Goal: Check status: Check status

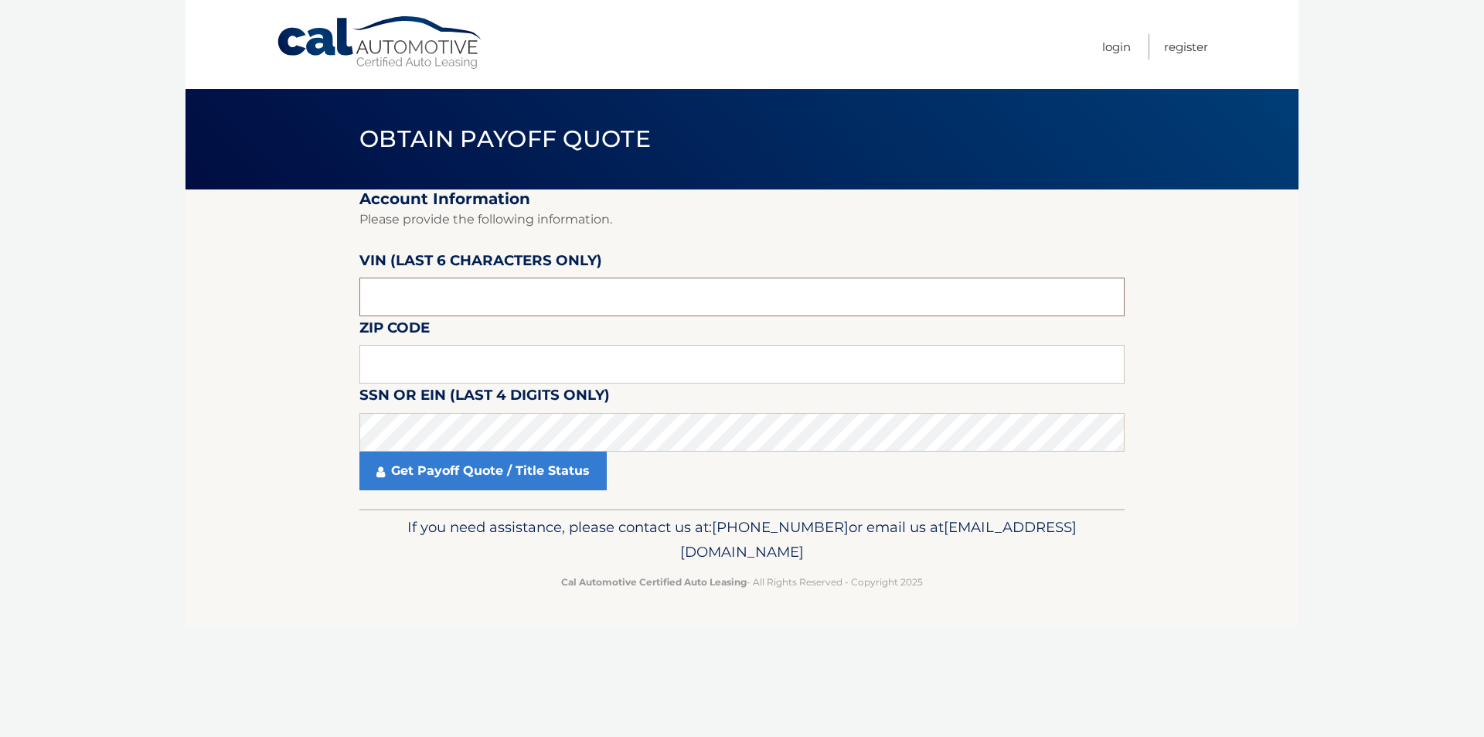
click at [550, 291] on input "text" at bounding box center [742, 297] width 765 height 39
click at [483, 368] on input "text" at bounding box center [742, 364] width 765 height 39
type input "07728"
click at [571, 294] on input "text" at bounding box center [742, 297] width 765 height 39
click at [459, 295] on input "text" at bounding box center [742, 297] width 765 height 39
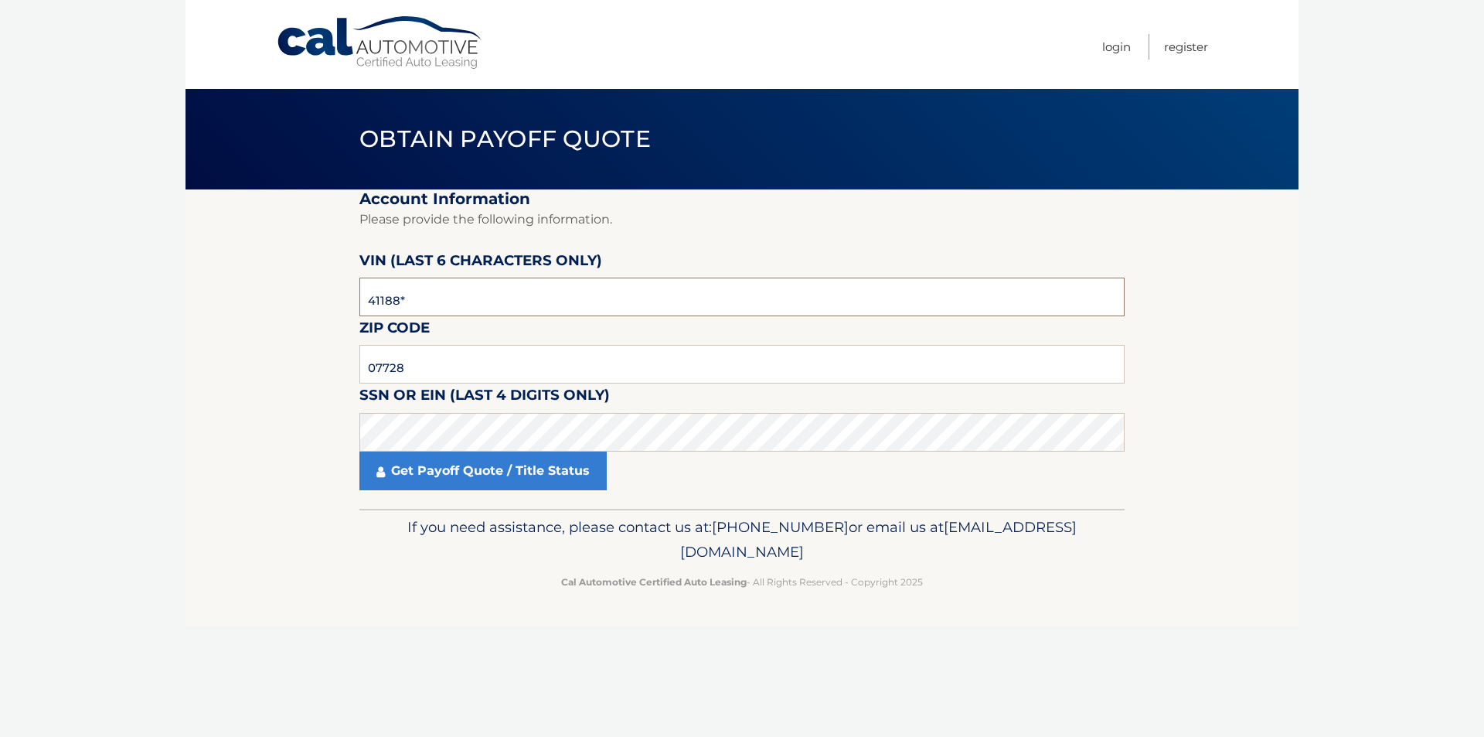
type input "411888"
click at [566, 477] on link "Get Payoff Quote / Title Status" at bounding box center [483, 471] width 247 height 39
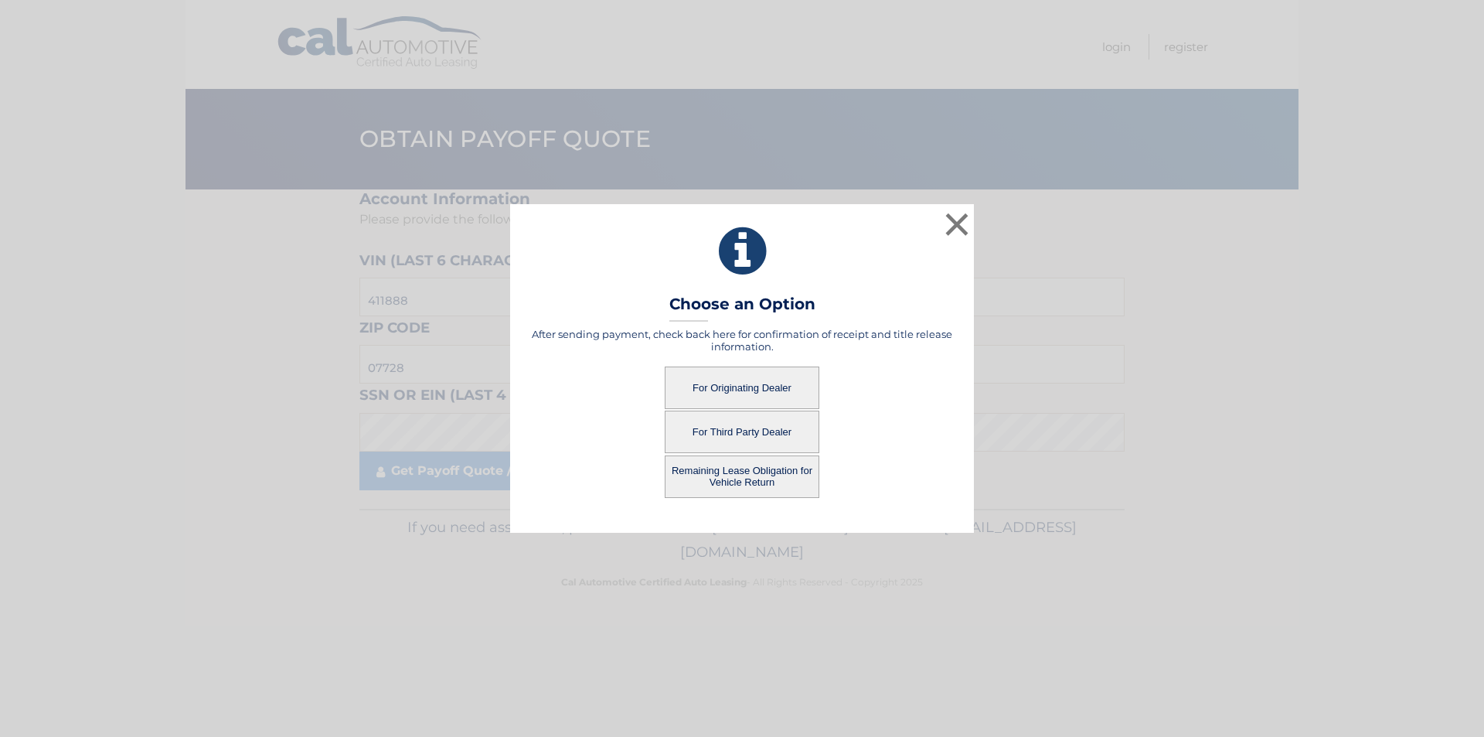
click at [733, 386] on button "For Originating Dealer" at bounding box center [742, 387] width 155 height 43
click at [742, 387] on button "For Originating Dealer" at bounding box center [742, 387] width 155 height 43
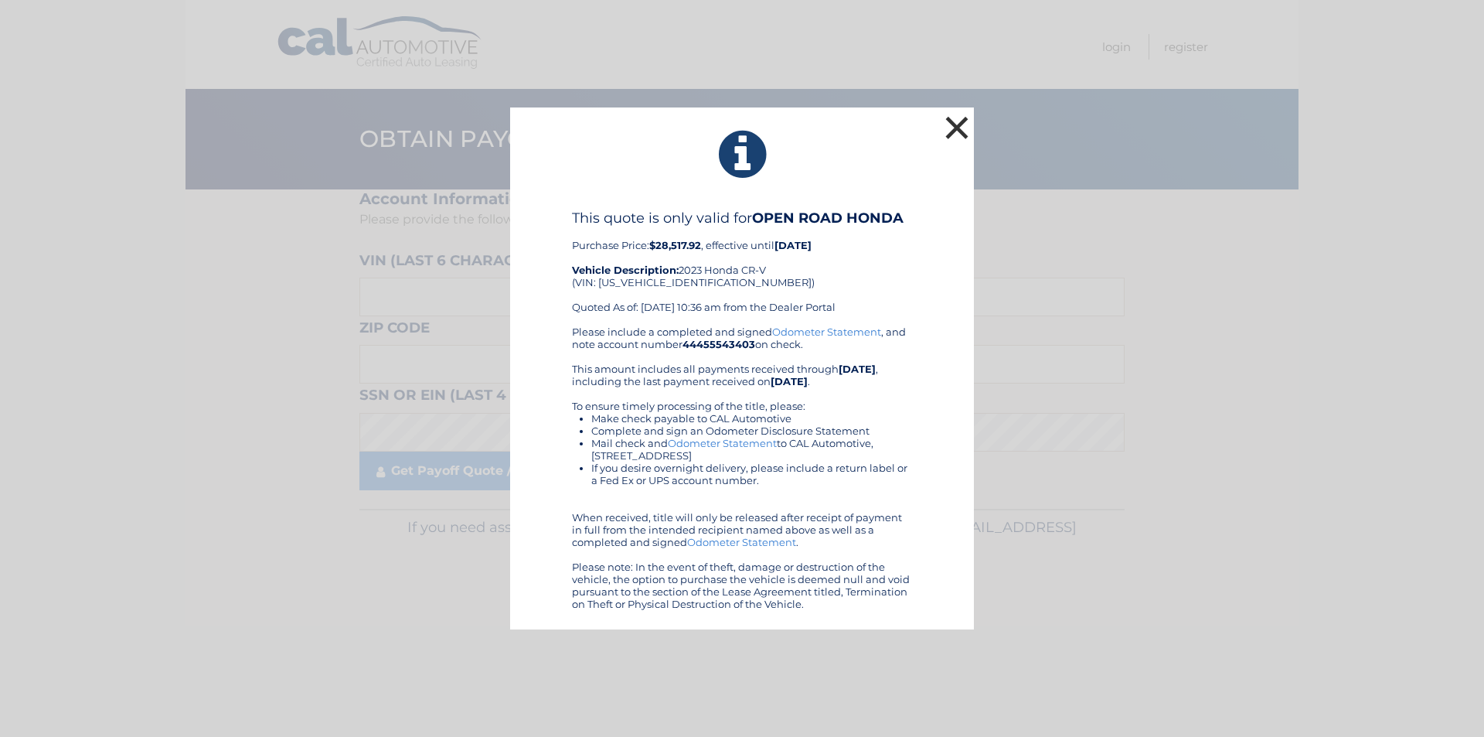
click at [961, 117] on button "×" at bounding box center [957, 127] width 31 height 31
